Goal: Navigation & Orientation: Find specific page/section

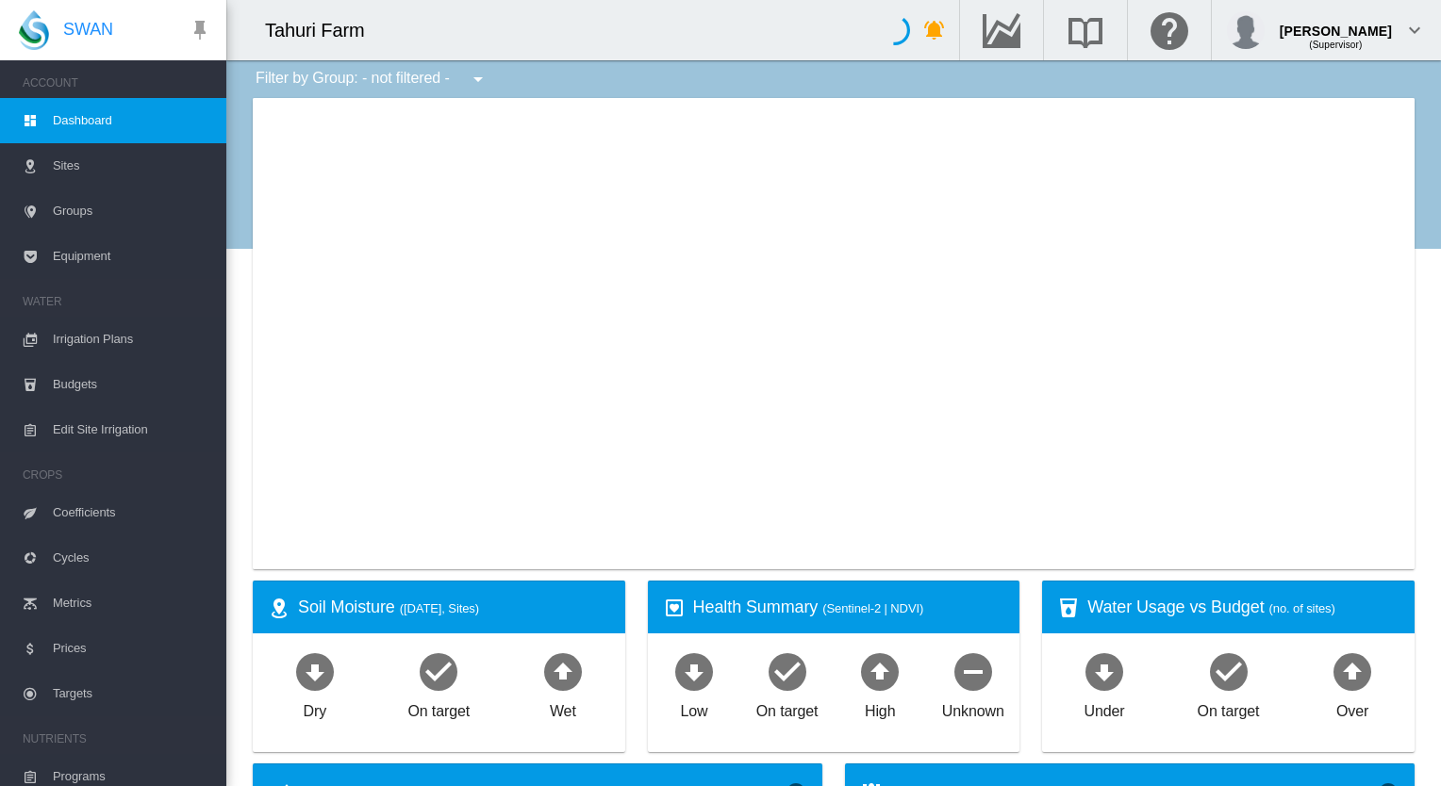
type input "**********"
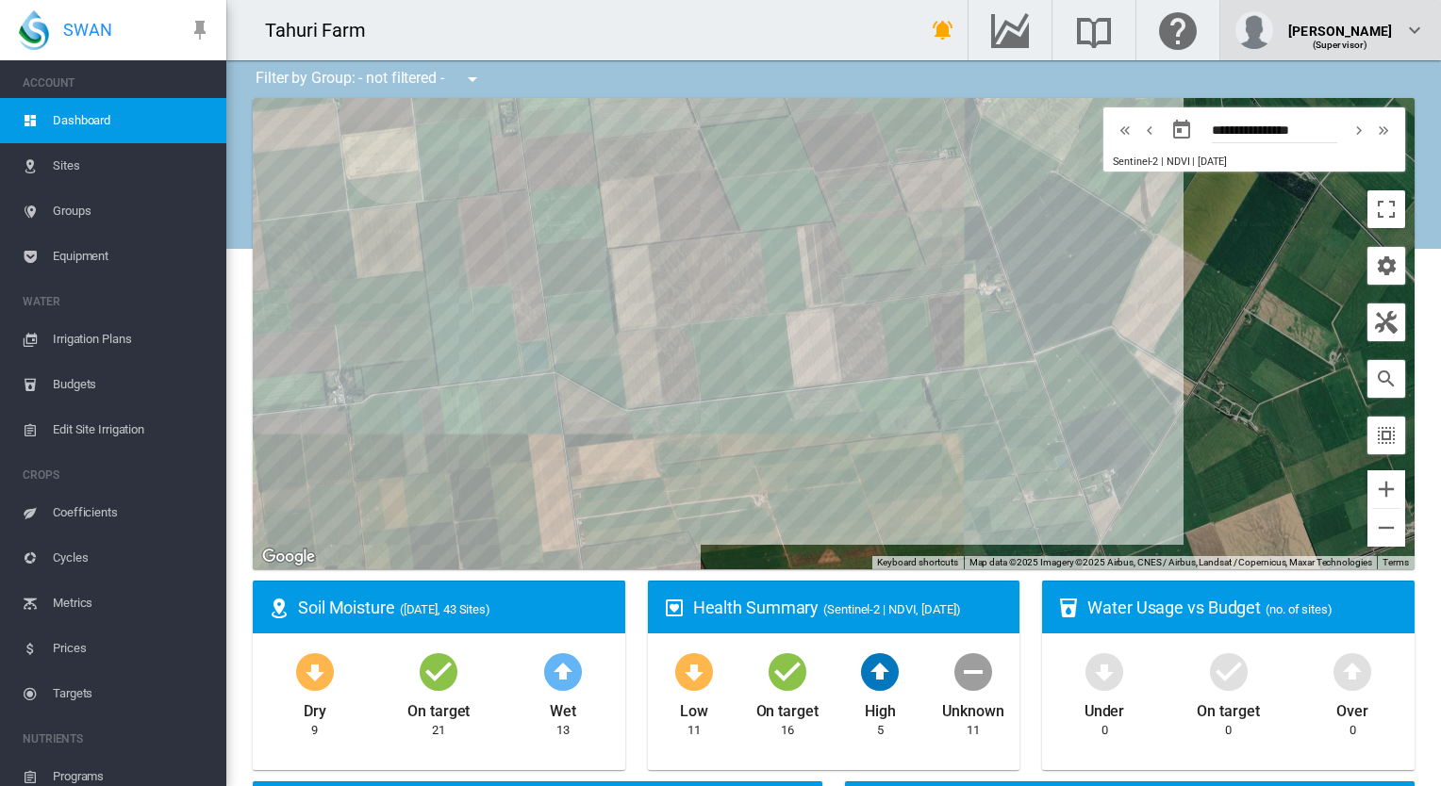
click at [1412, 25] on md-icon "icon-chevron-down" at bounding box center [1414, 30] width 23 height 23
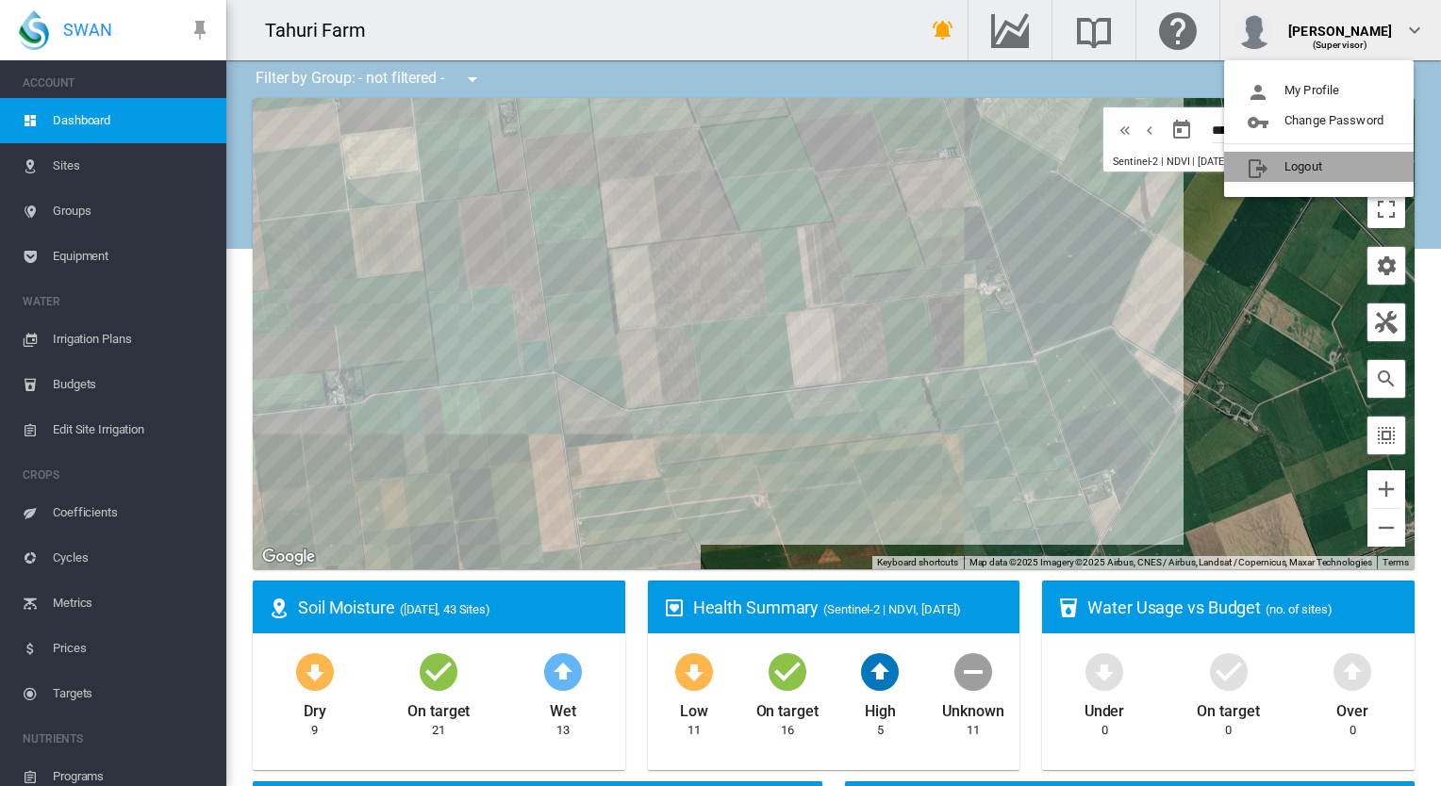
click at [1293, 165] on button "Logout" at bounding box center [1319, 167] width 190 height 30
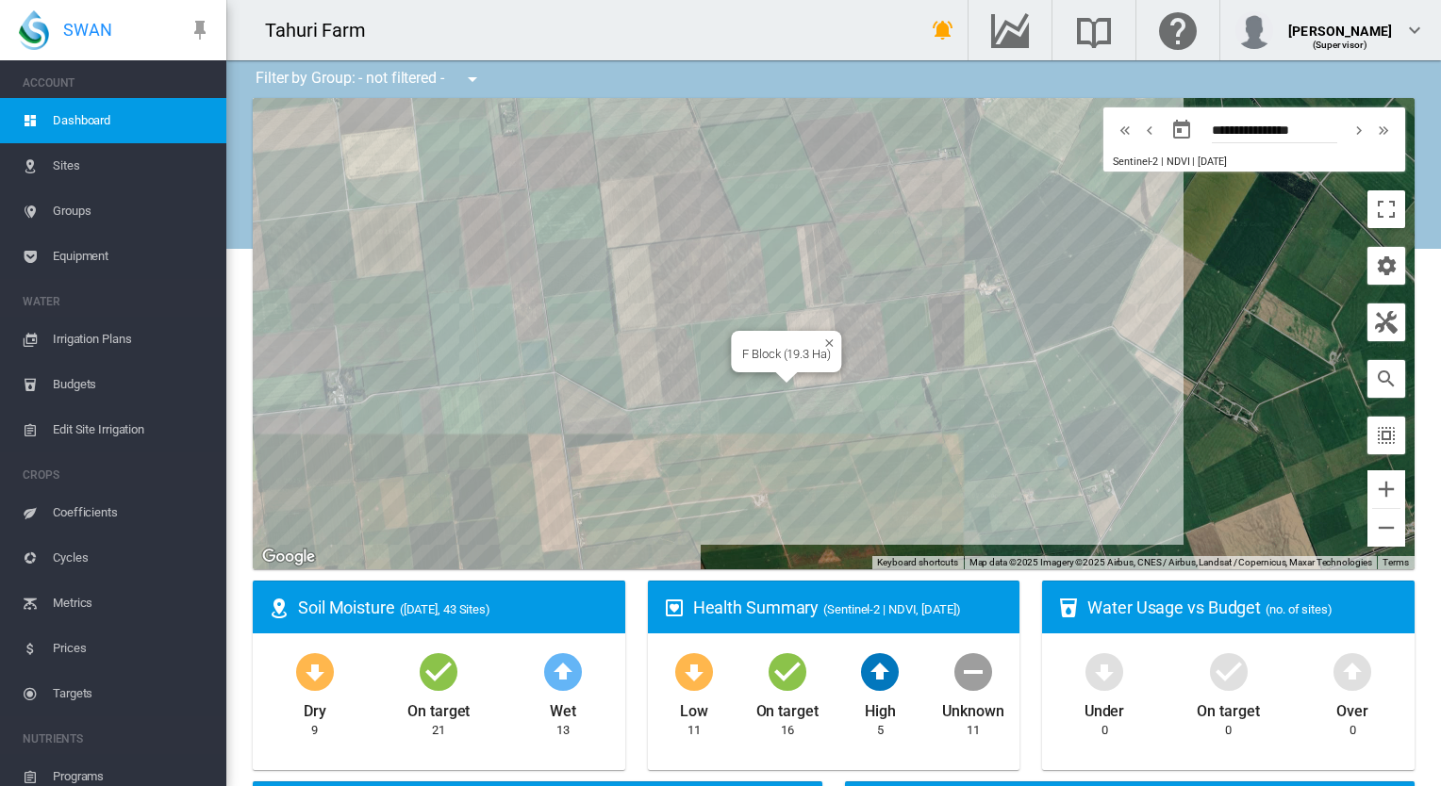
click at [757, 353] on div "F Block (19.3 Ha)" at bounding box center [786, 354] width 88 height 14
click at [762, 337] on div "F Block (19.3 Ha)" at bounding box center [834, 333] width 1162 height 471
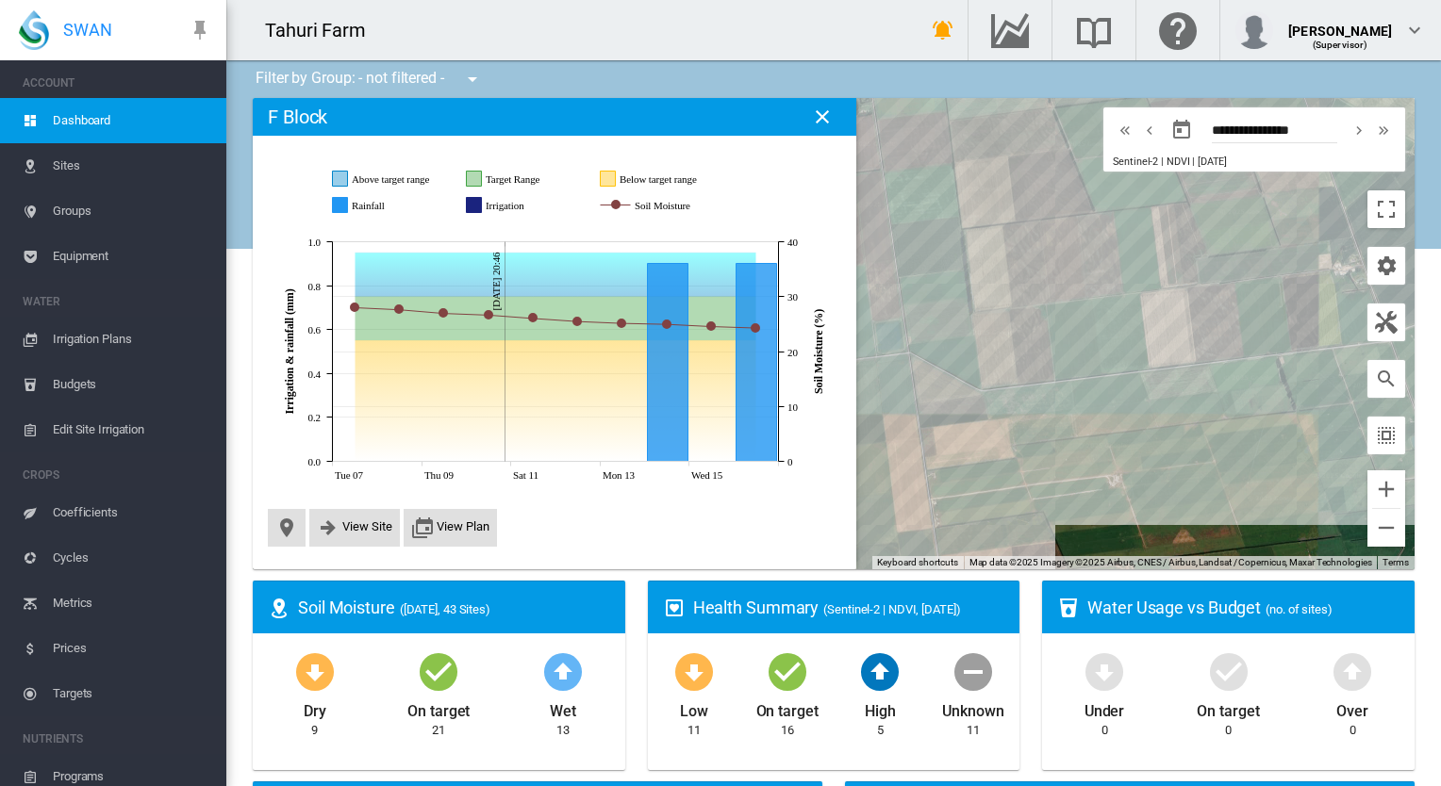
click at [71, 255] on span "Equipment" at bounding box center [132, 256] width 158 height 45
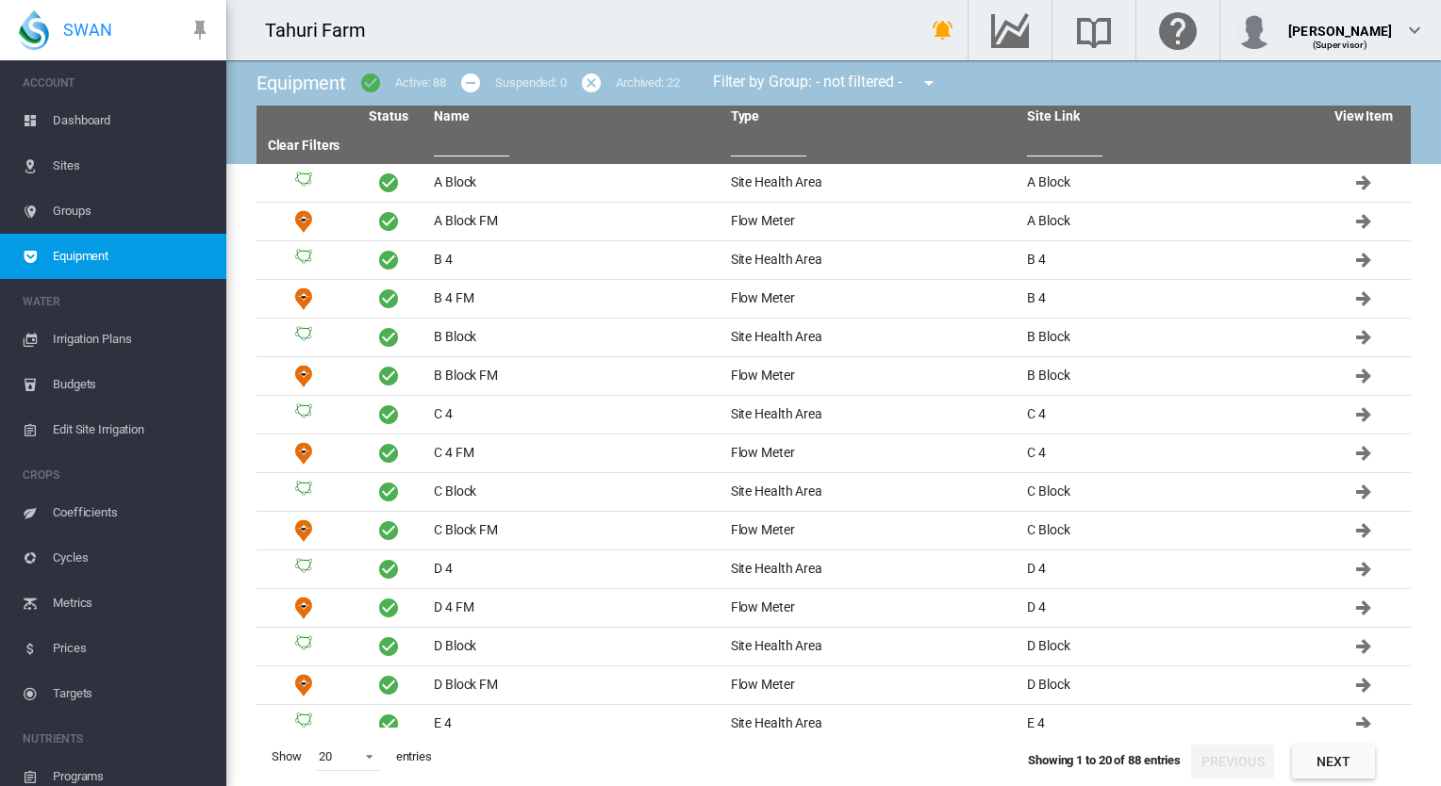
click at [68, 334] on span "Irrigation Plans" at bounding box center [132, 339] width 158 height 45
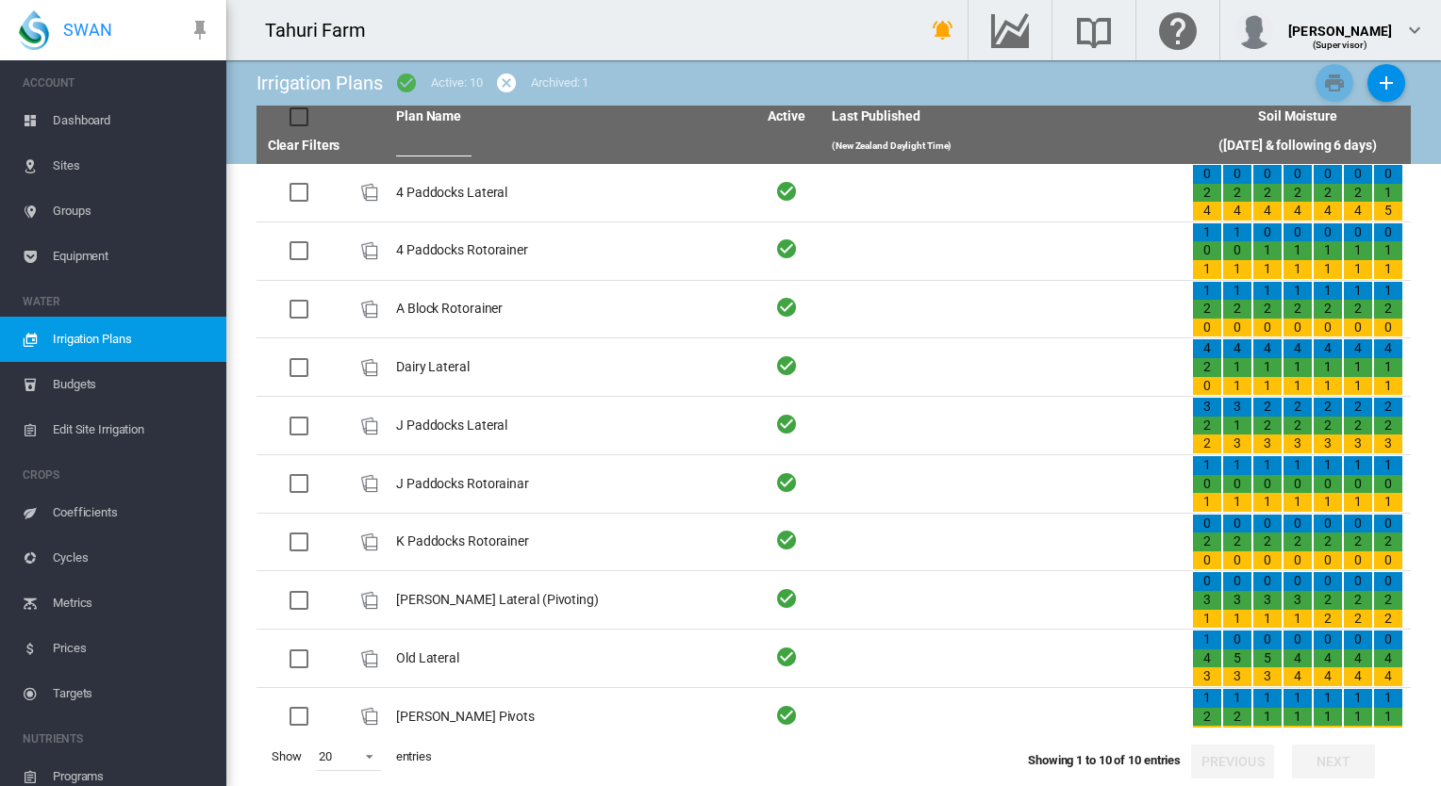
click at [87, 423] on span "Edit Site Irrigation" at bounding box center [132, 429] width 158 height 45
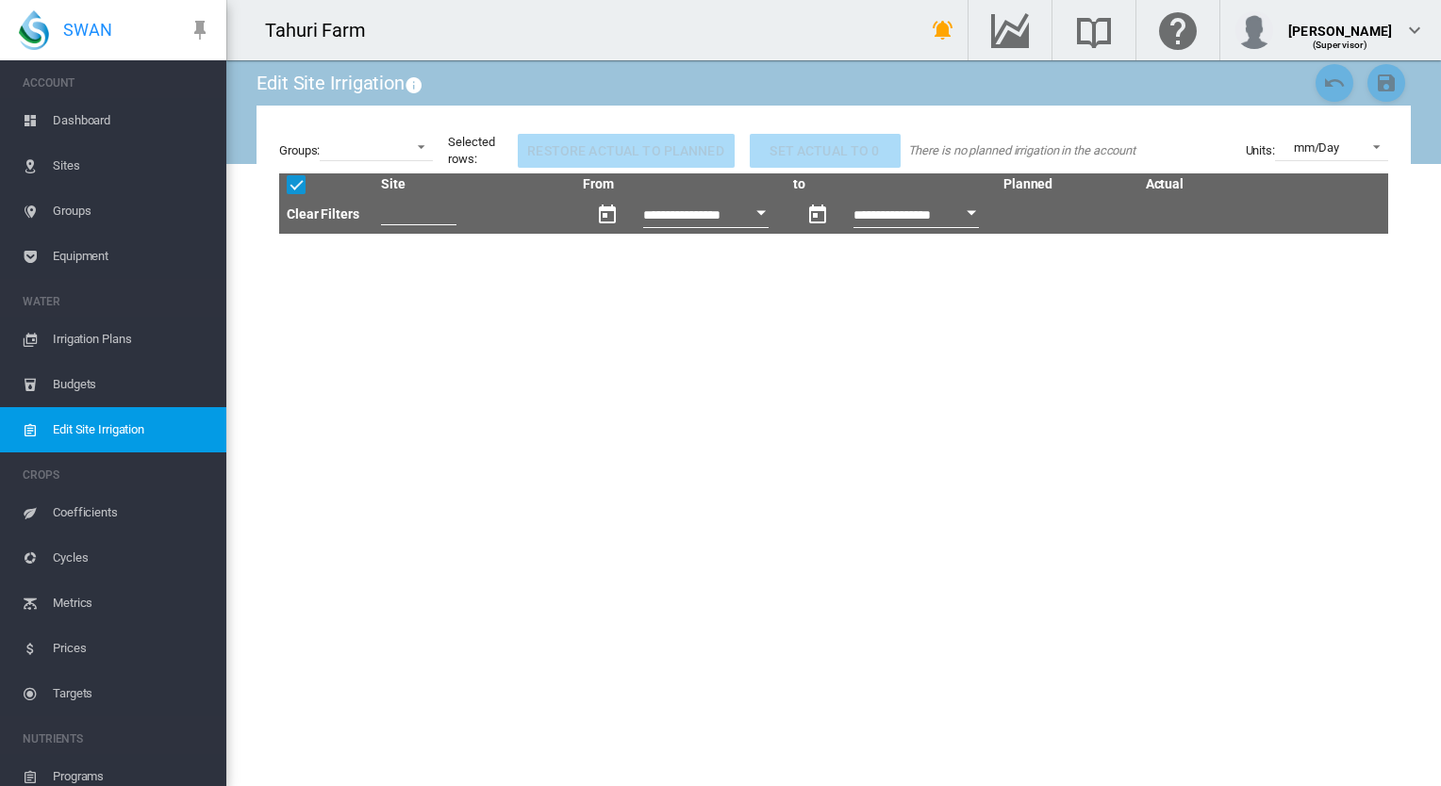
click at [85, 383] on span "Budgets" at bounding box center [132, 384] width 158 height 45
